Goal: Find specific page/section: Find specific page/section

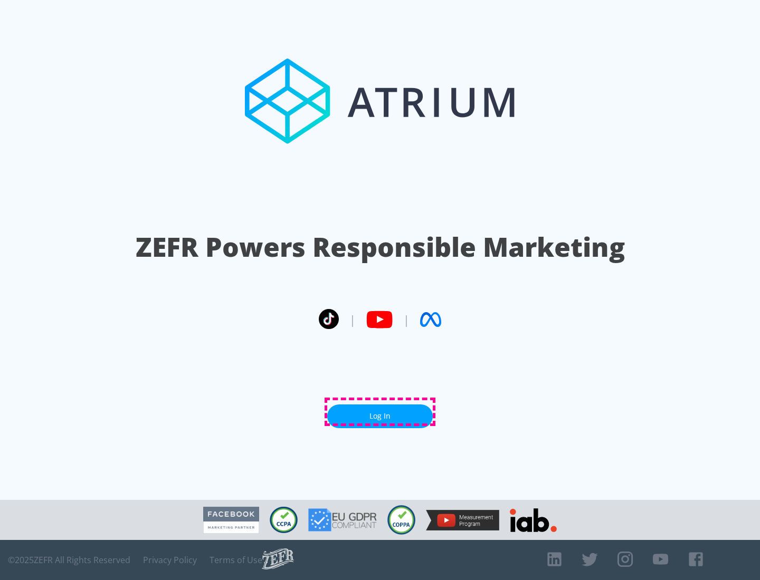
click at [380, 412] on link "Log In" at bounding box center [380, 417] width 106 height 24
